Goal: Check status: Check status

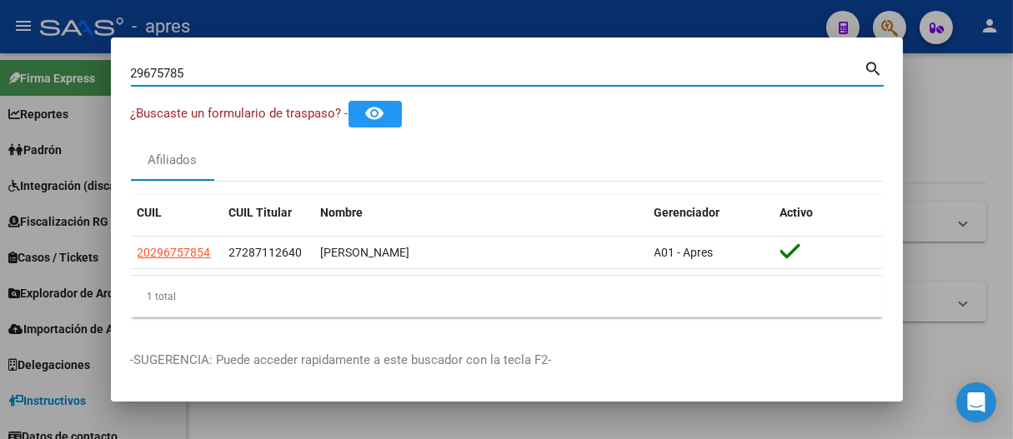
drag, startPoint x: 350, startPoint y: 77, endPoint x: 72, endPoint y: 87, distance: 278.7
click at [72, 87] on div "29675785 Buscar (apellido, dni, cuil, nro traspaso, cuit, obra social) search ¿…" at bounding box center [506, 219] width 1013 height 439
paste input "7-42959857-0"
click at [213, 77] on input "27-42959857-0" at bounding box center [498, 73] width 734 height 15
click at [152, 72] on input "27-429598570" at bounding box center [498, 73] width 734 height 15
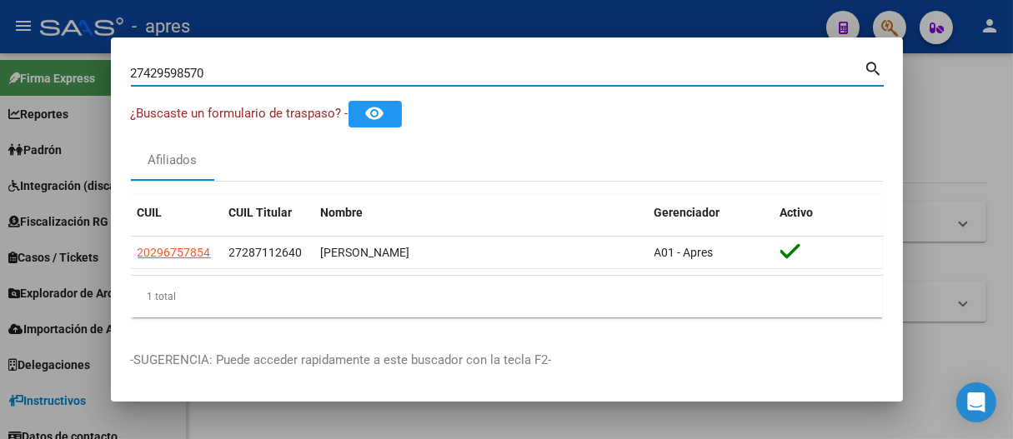
type input "27429598570"
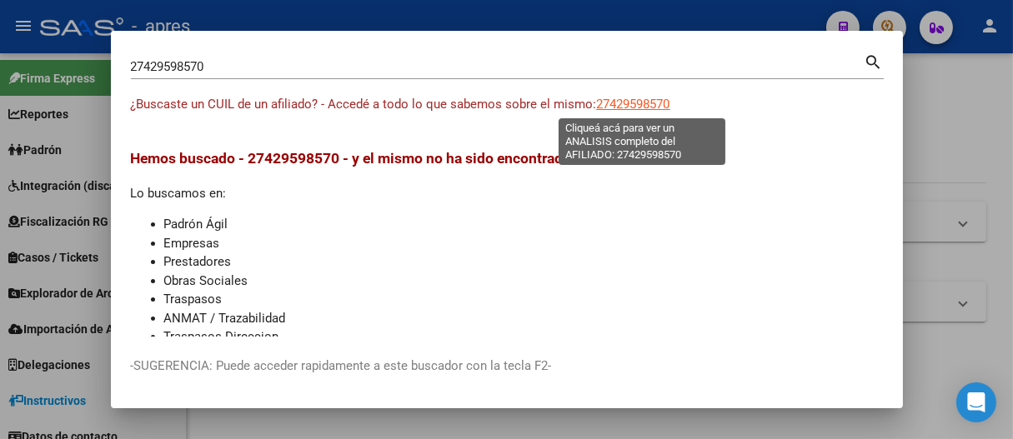
click at [620, 99] on span "27429598570" at bounding box center [633, 104] width 73 height 15
type textarea "27429598570"
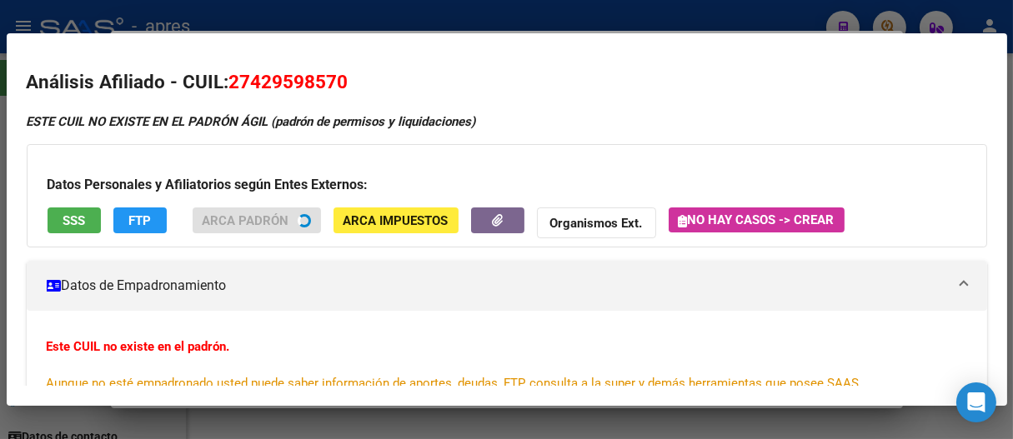
click at [78, 220] on span "SSS" at bounding box center [74, 220] width 23 height 15
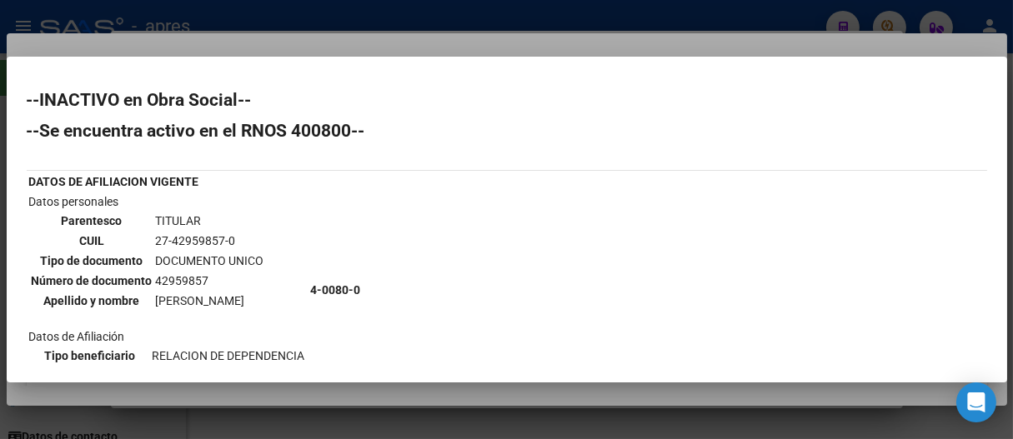
click at [433, 22] on div at bounding box center [506, 219] width 1013 height 439
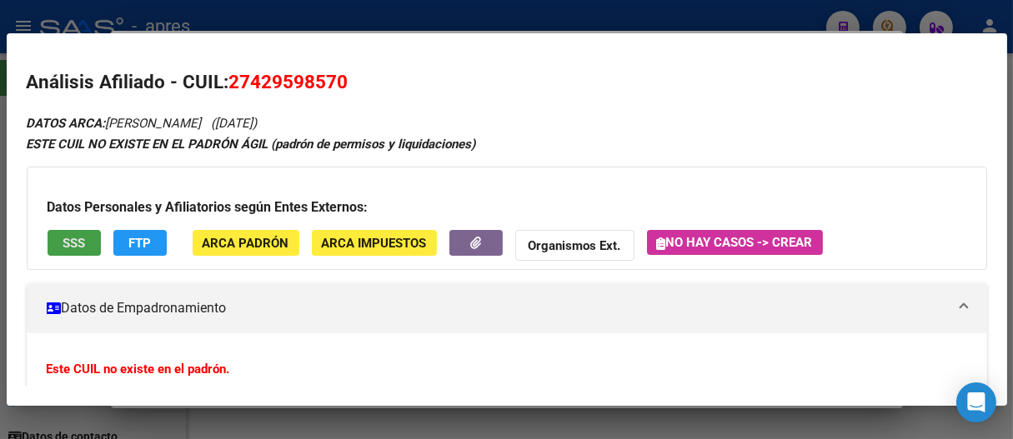
click at [76, 248] on span "SSS" at bounding box center [74, 243] width 23 height 15
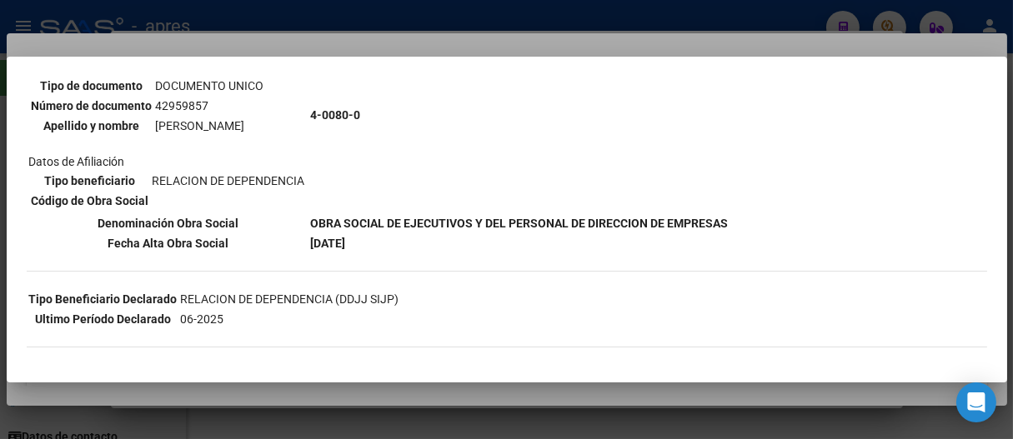
scroll to position [278, 0]
